Goal: Book appointment/travel/reservation

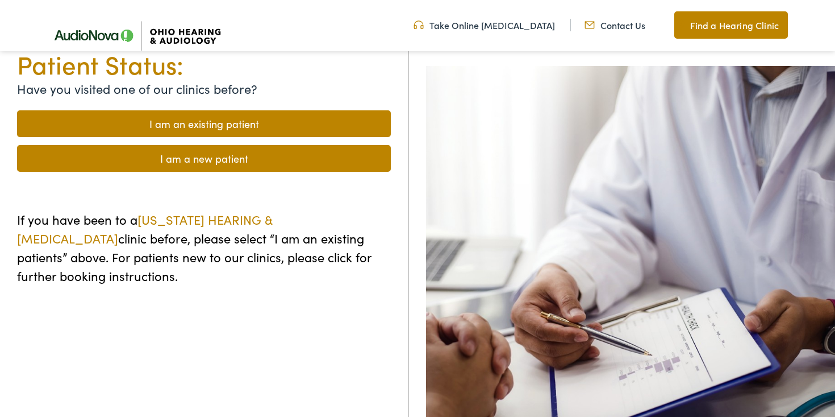
scroll to position [120, 0]
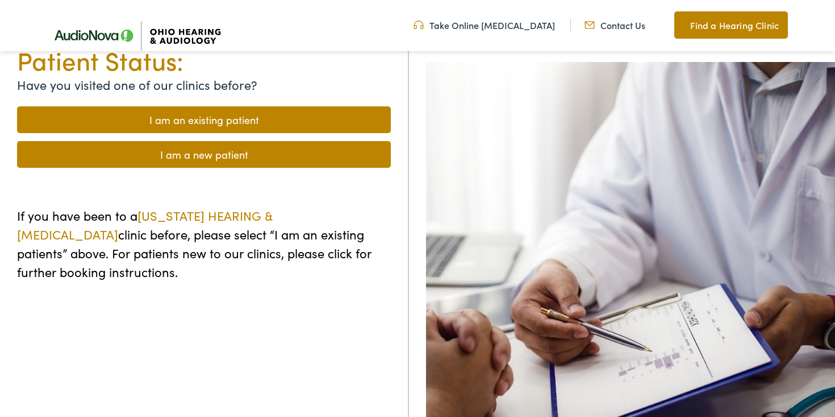
click at [271, 161] on link "I am a new patient" at bounding box center [204, 154] width 374 height 27
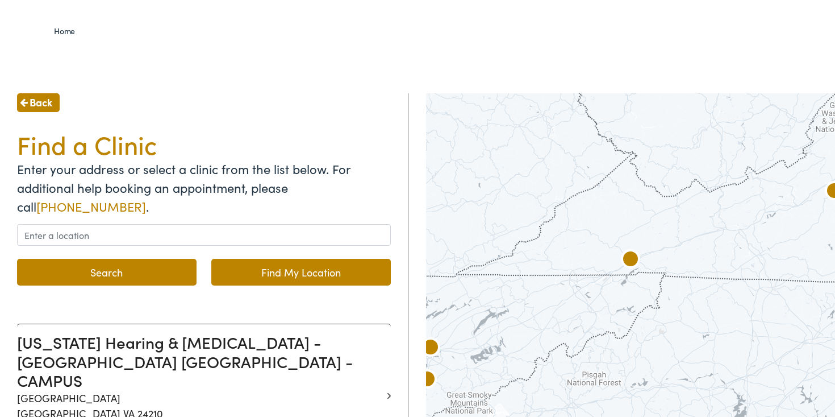
scroll to position [79, 0]
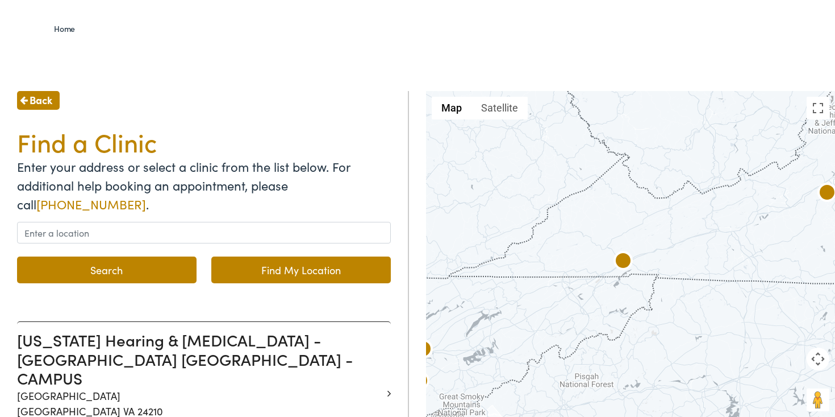
drag, startPoint x: 632, startPoint y: 211, endPoint x: 488, endPoint y: 282, distance: 160.1
click at [489, 282] on div at bounding box center [630, 257] width 409 height 333
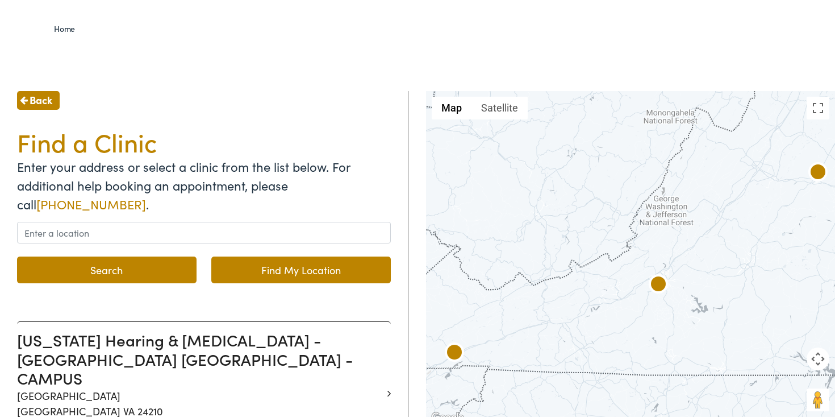
drag, startPoint x: 702, startPoint y: 222, endPoint x: 538, endPoint y: 327, distance: 195.8
click at [539, 327] on div at bounding box center [630, 257] width 409 height 333
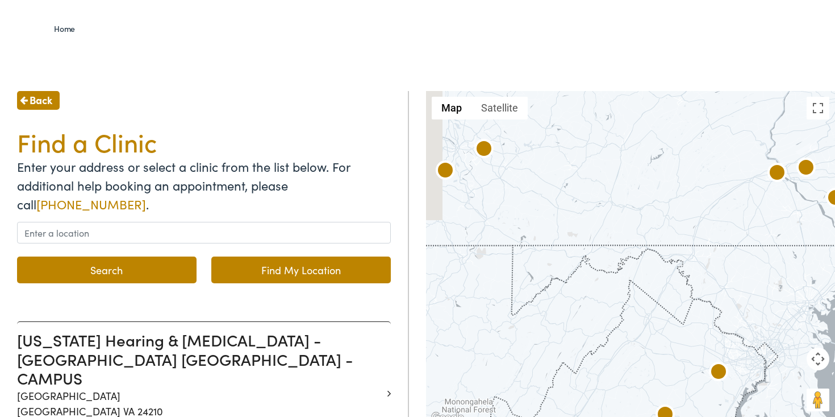
drag, startPoint x: 651, startPoint y: 234, endPoint x: 810, endPoint y: 337, distance: 189.8
click at [810, 336] on div at bounding box center [630, 257] width 409 height 333
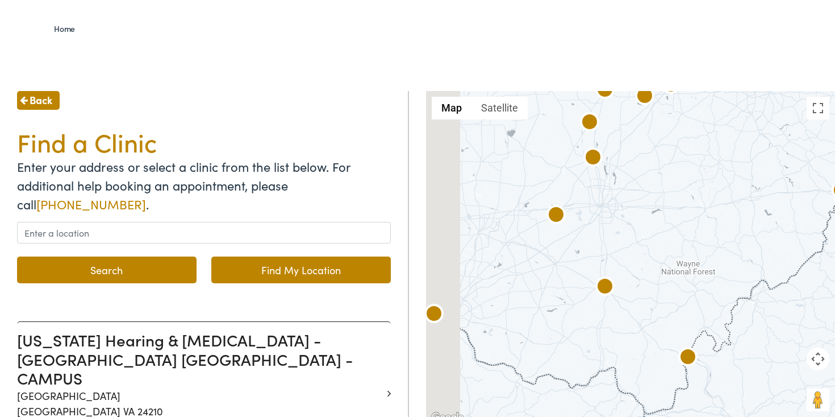
drag, startPoint x: 642, startPoint y: 273, endPoint x: 807, endPoint y: 210, distance: 177.0
click at [806, 211] on div at bounding box center [630, 257] width 409 height 333
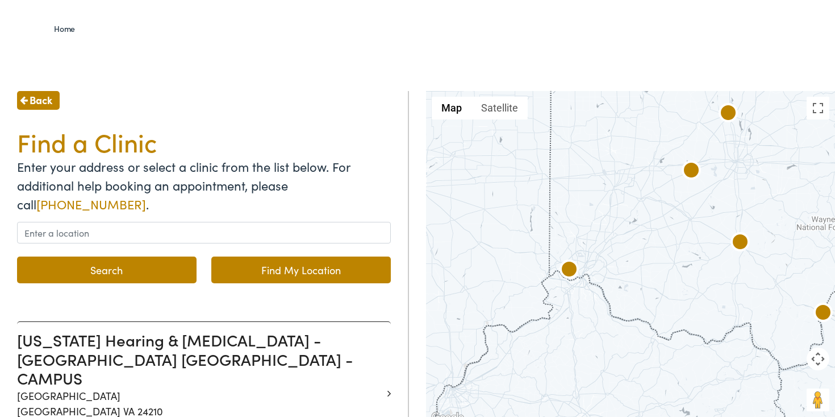
click at [571, 270] on img at bounding box center [569, 270] width 27 height 27
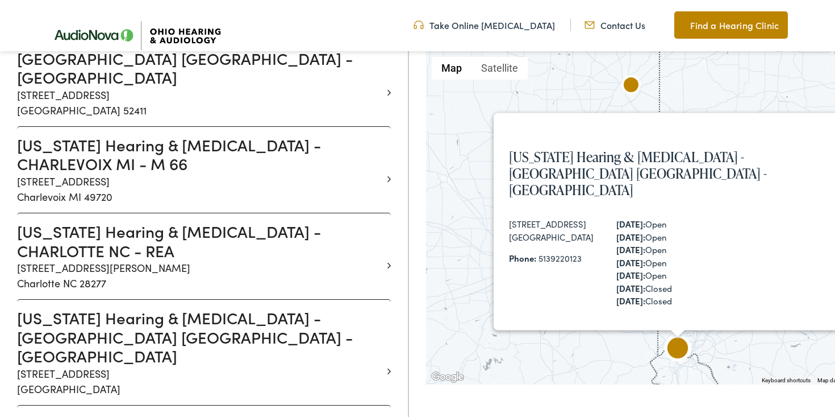
scroll to position [3482, 0]
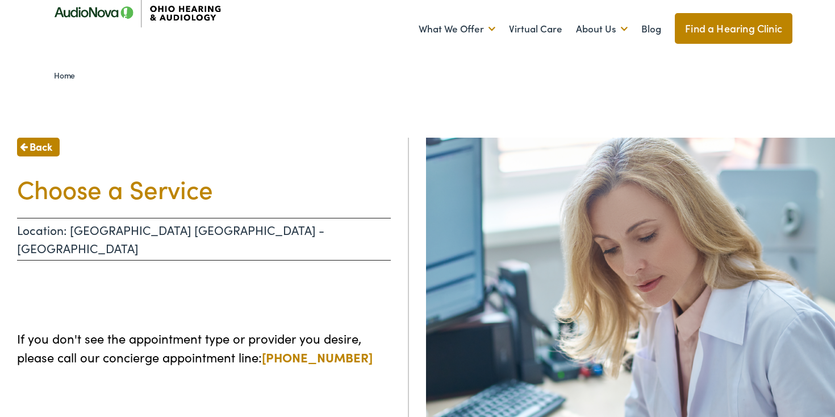
scroll to position [34, 0]
